Goal: Information Seeking & Learning: Learn about a topic

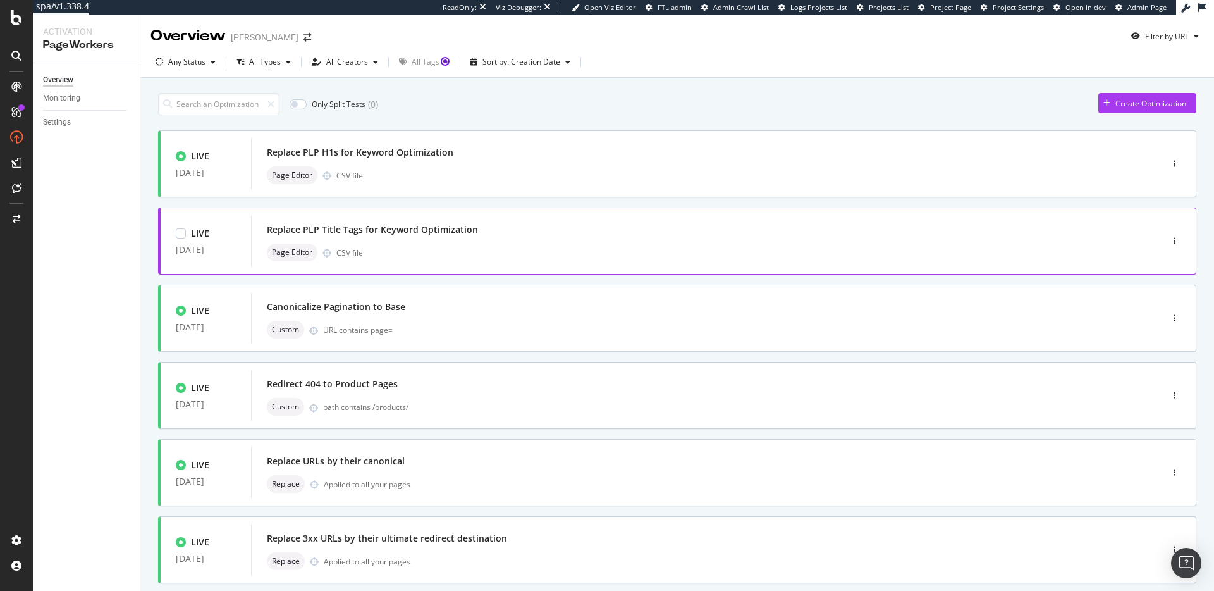
click at [561, 242] on div "Replace PLP Title Tags for Keyword Optimization Page Editor CSV file" at bounding box center [687, 241] width 841 height 40
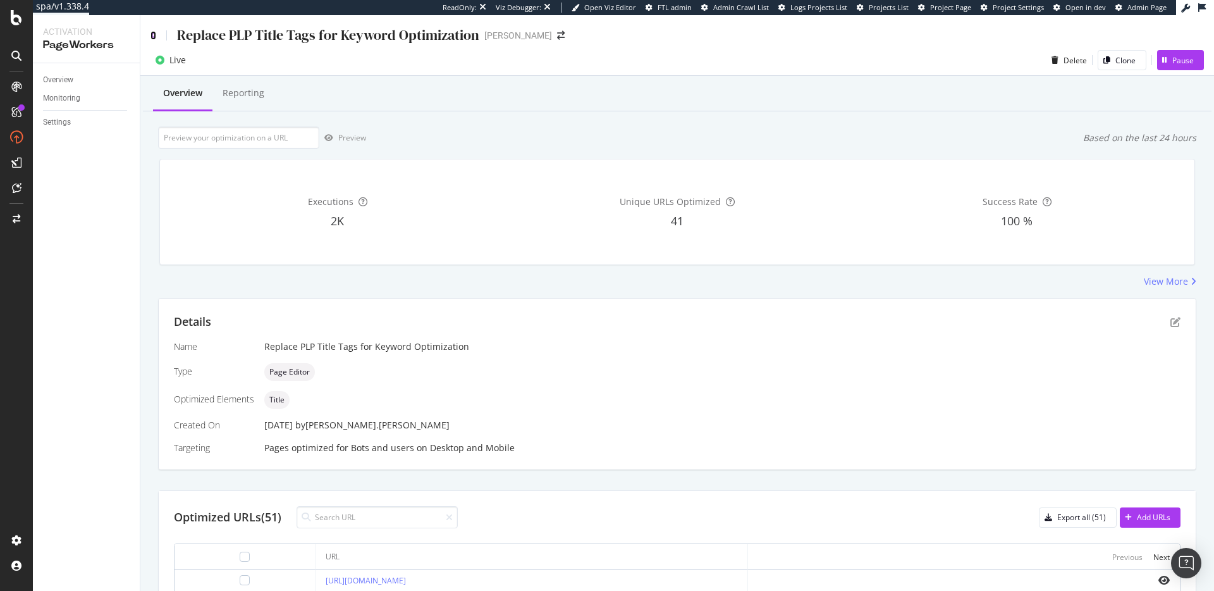
click at [152, 34] on icon at bounding box center [153, 35] width 6 height 9
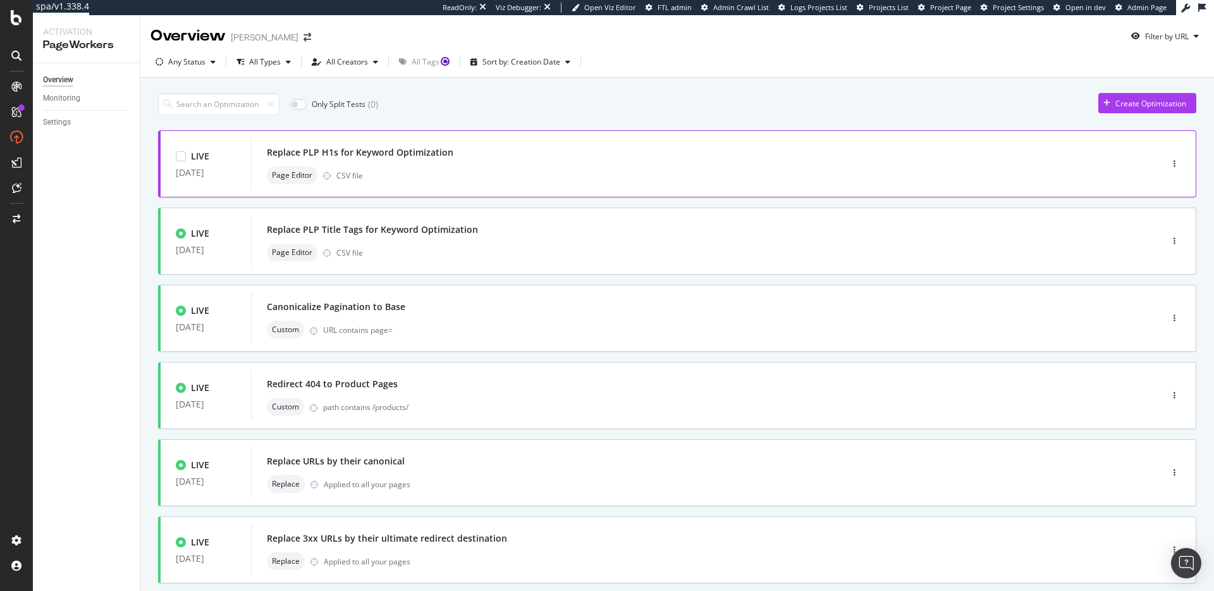
click at [496, 159] on div "Replace PLP H1s for Keyword Optimization" at bounding box center [687, 153] width 841 height 18
